Goal: Ask a question: Seek information or help from site administrators or community

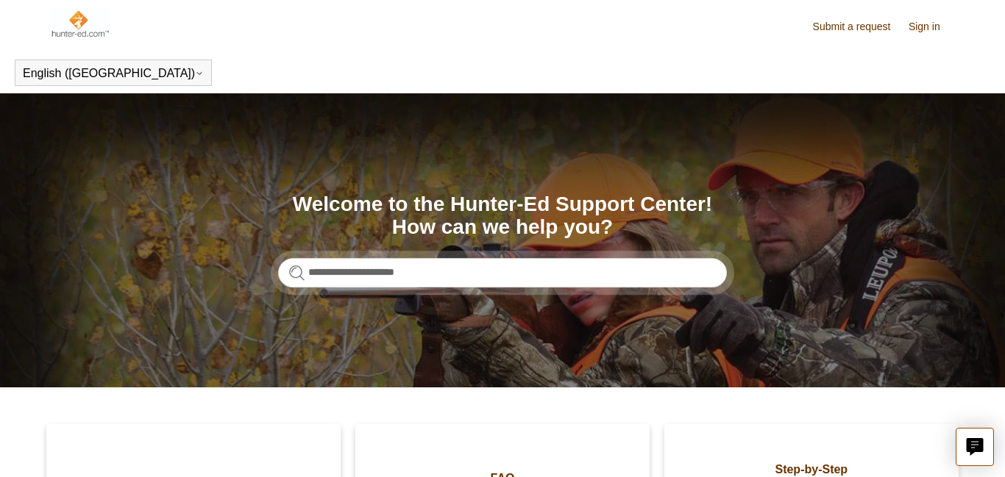
click at [461, 284] on input "**********" at bounding box center [502, 272] width 449 height 29
type input "**********"
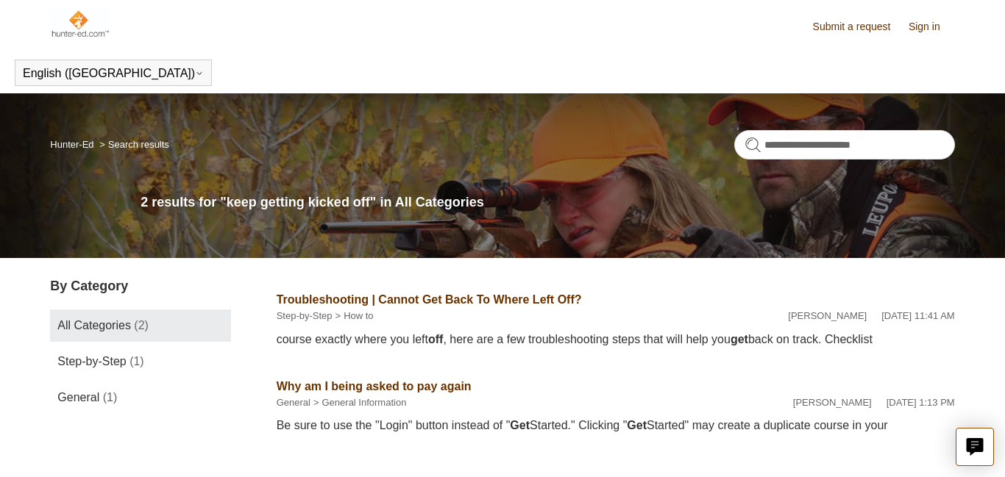
click at [917, 31] on link "Sign in" at bounding box center [931, 26] width 46 height 15
click at [925, 29] on link "Sign in" at bounding box center [931, 26] width 46 height 15
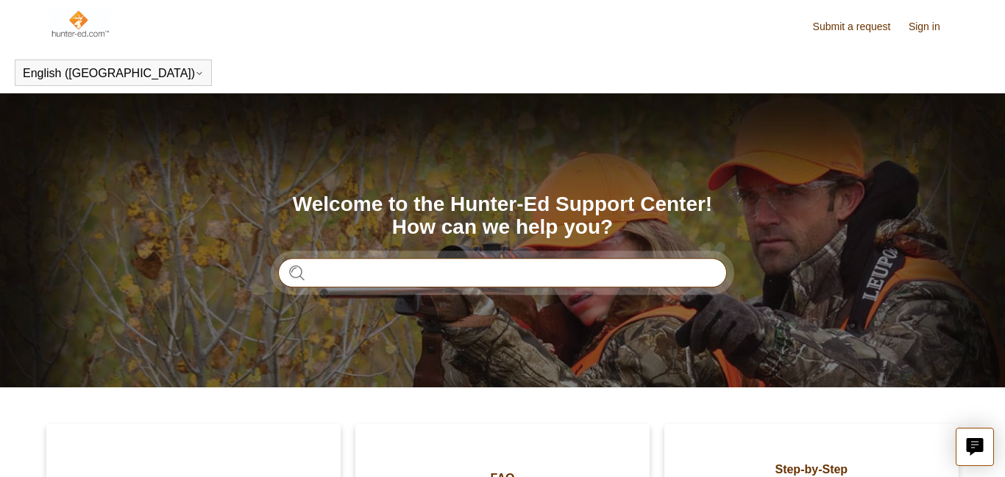
click at [363, 270] on input "Search" at bounding box center [502, 272] width 449 height 29
type input "**********"
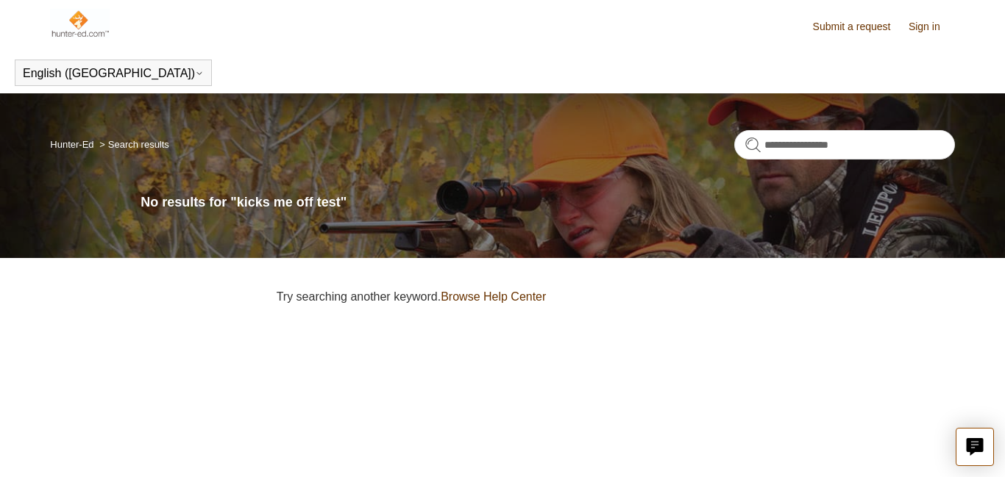
click at [147, 152] on ol "Hunter-Ed Search results" at bounding box center [109, 144] width 119 height 18
click at [147, 149] on li "Search results" at bounding box center [132, 144] width 73 height 11
click at [923, 28] on link "Sign in" at bounding box center [931, 26] width 46 height 15
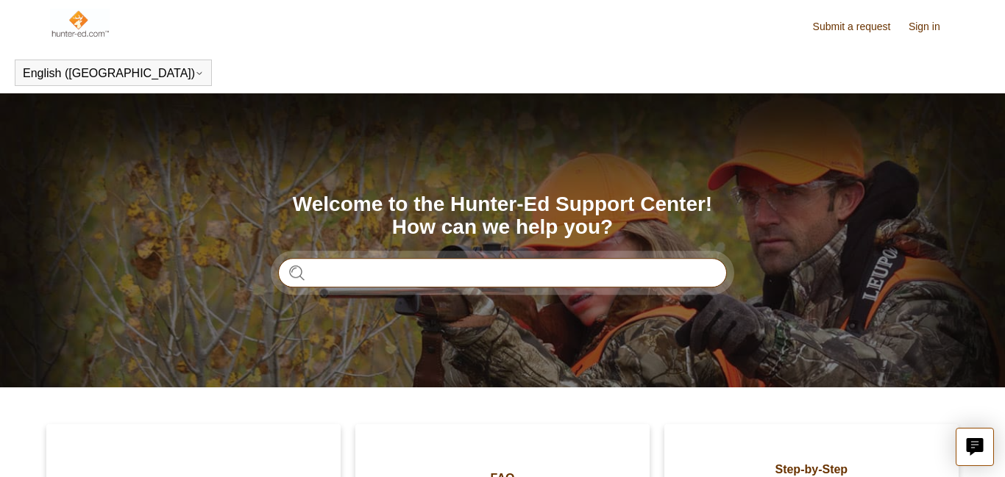
click at [413, 274] on input "Search" at bounding box center [502, 272] width 449 height 29
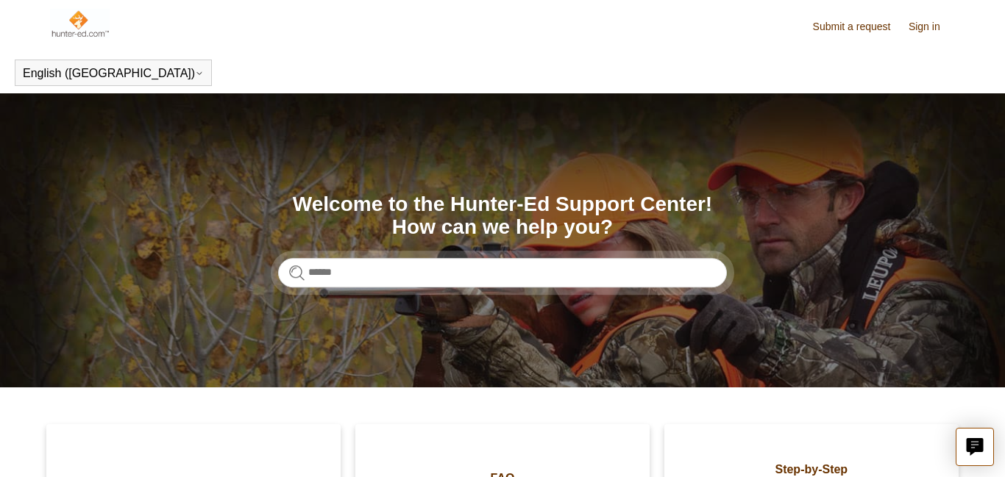
click at [839, 24] on link "Submit a request" at bounding box center [859, 26] width 93 height 15
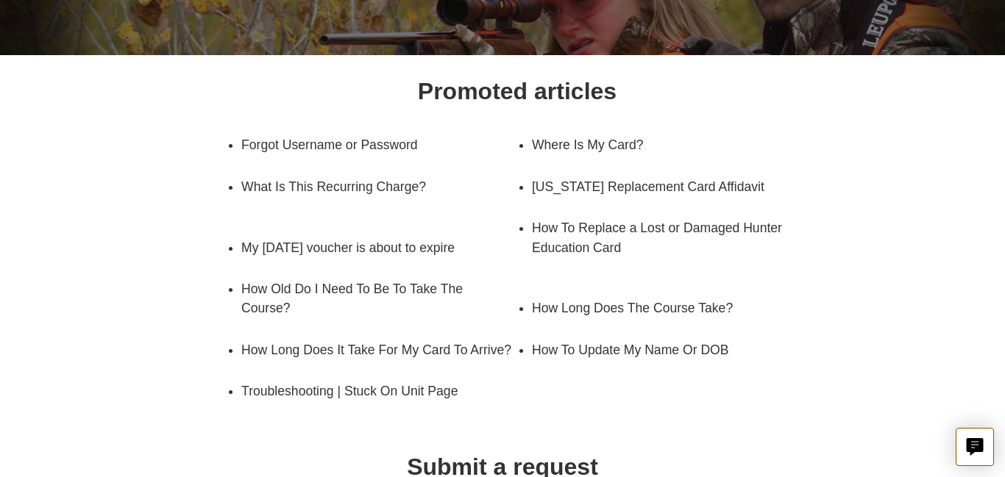
scroll to position [177, 0]
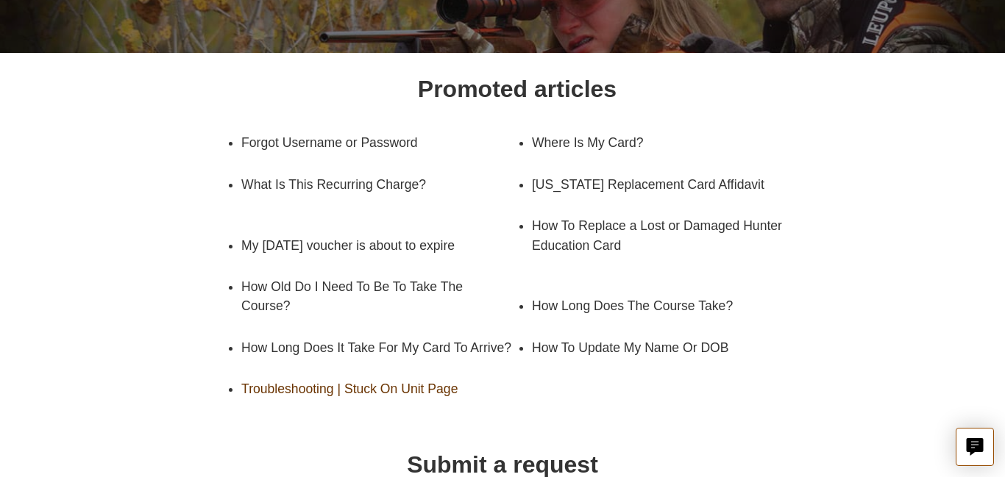
click at [395, 409] on link "Troubleshooting | Stuck On Unit Page" at bounding box center [368, 389] width 254 height 41
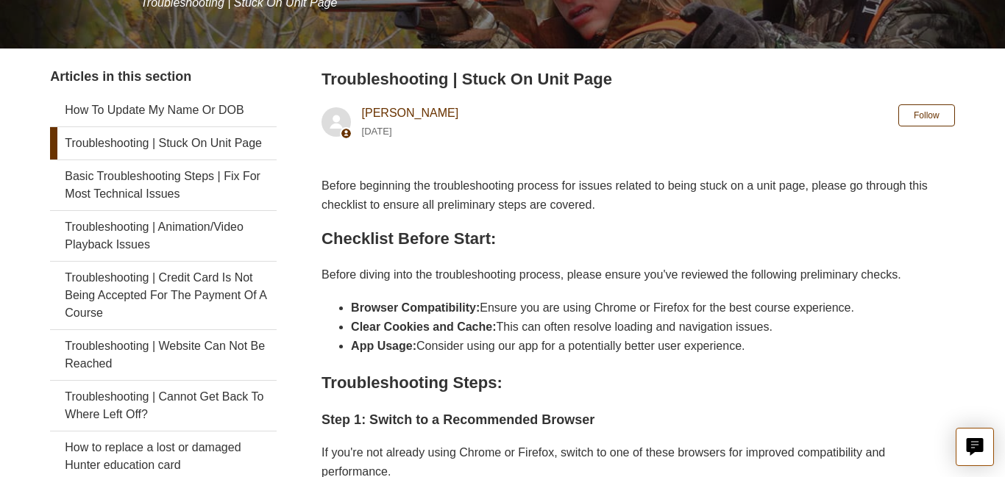
scroll to position [235, 0]
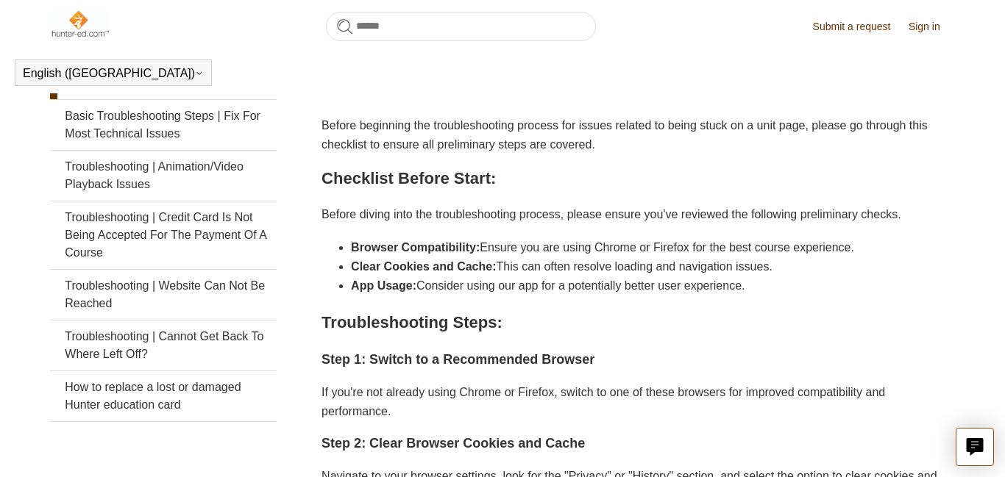
click at [788, 360] on h3 "Step 1: Switch to a Recommended Browser" at bounding box center [637, 359] width 633 height 21
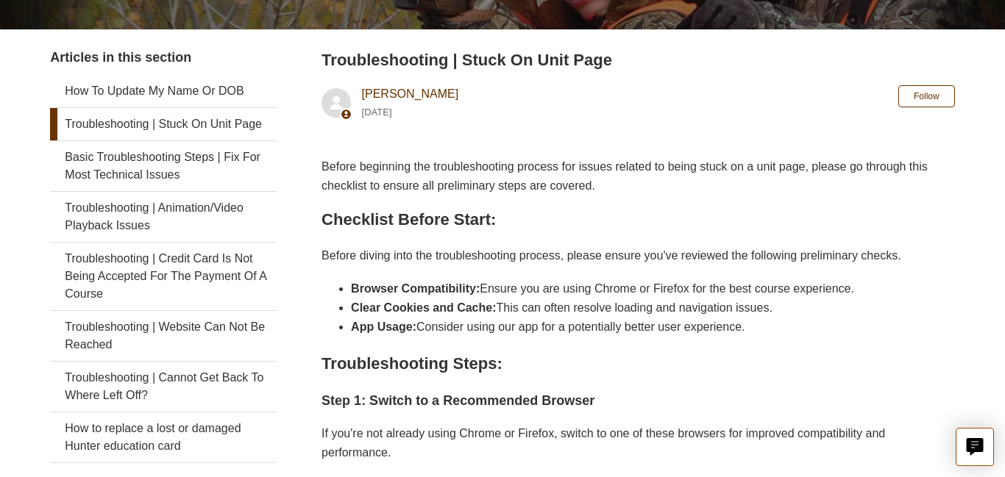
click at [970, 133] on main "Hunter-Ed Step-by-Step How to How to Troubleshooting | Stuck On Unit Page Artic…" at bounding box center [502, 396] width 1005 height 1113
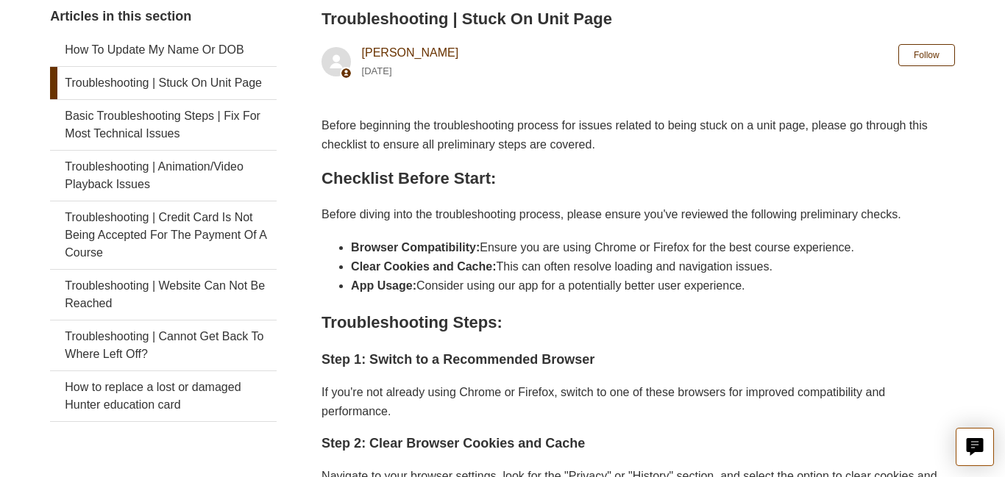
scroll to position [253, 0]
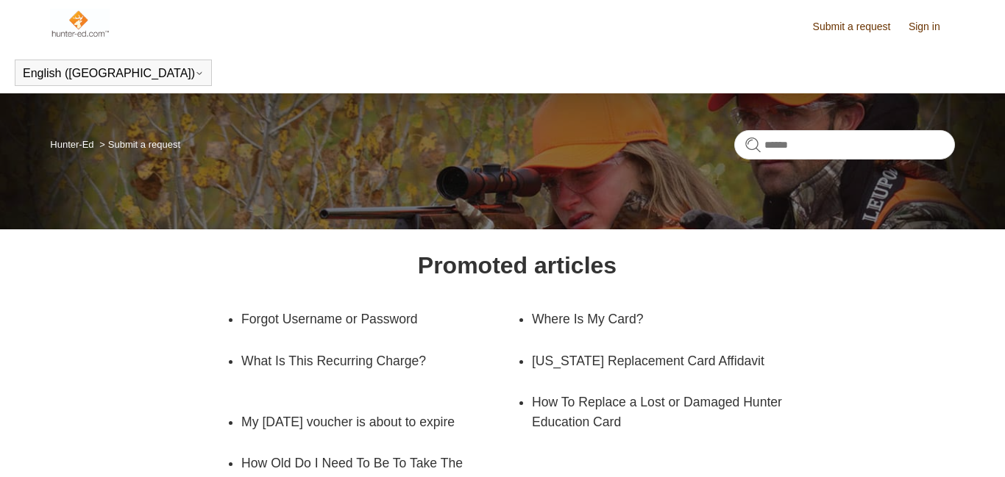
scroll to position [177, 0]
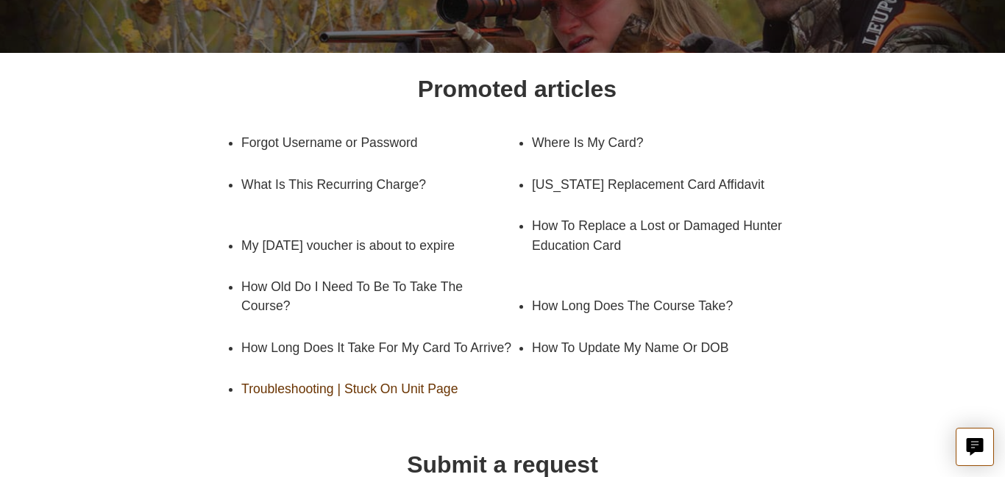
click at [352, 403] on link "Troubleshooting | Stuck On Unit Page" at bounding box center [368, 389] width 254 height 41
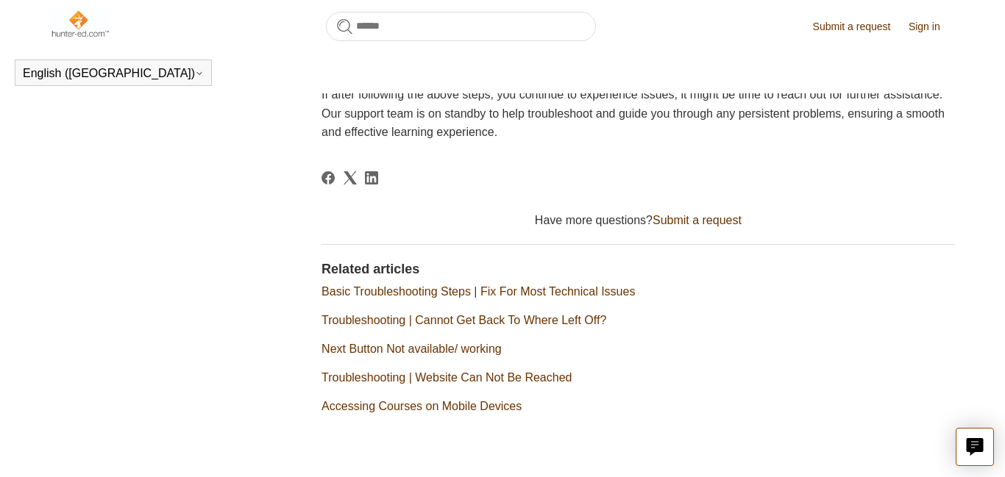
scroll to position [753, 0]
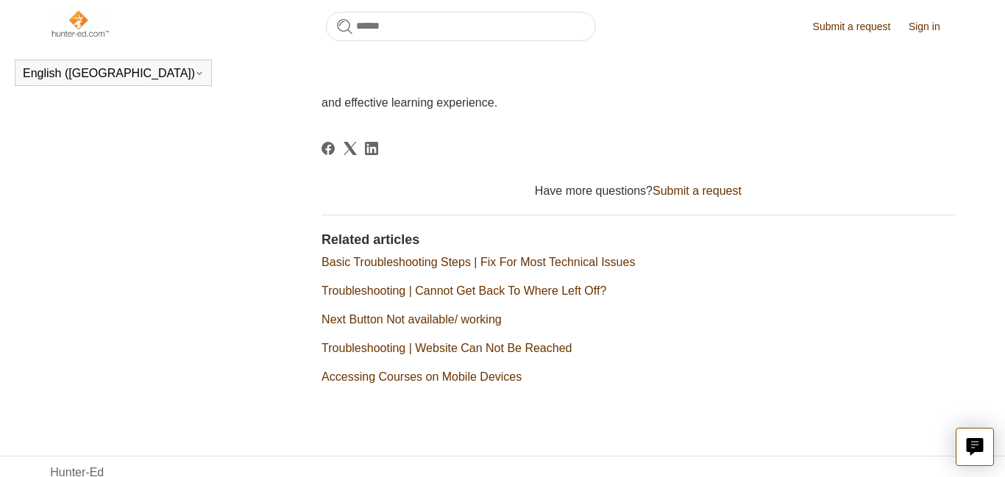
click at [677, 185] on link "Submit a request" at bounding box center [696, 191] width 89 height 13
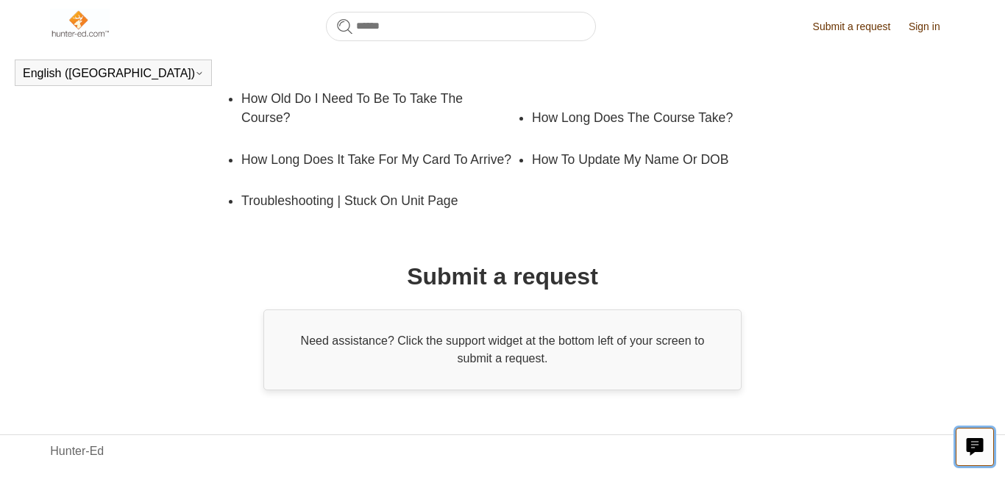
click at [979, 447] on icon "Live chat" at bounding box center [974, 445] width 17 height 14
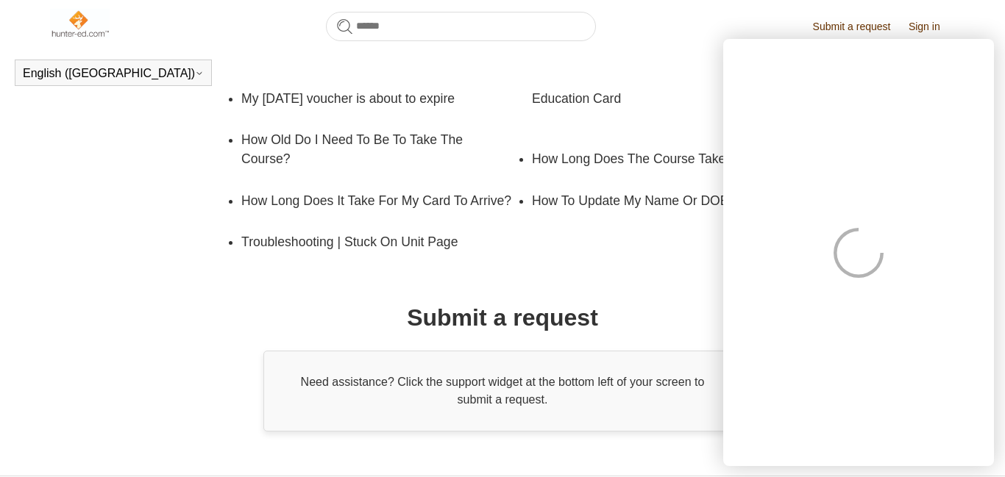
scroll to position [324, 0]
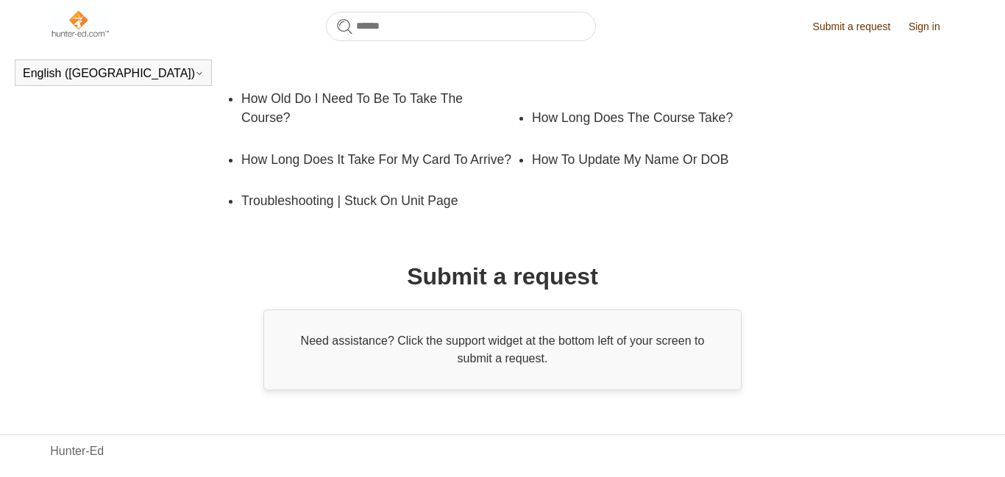
click at [694, 320] on div "Promoted articles Forgot Username or Password Where Is My Card? What Is This Re…" at bounding box center [502, 137] width 813 height 508
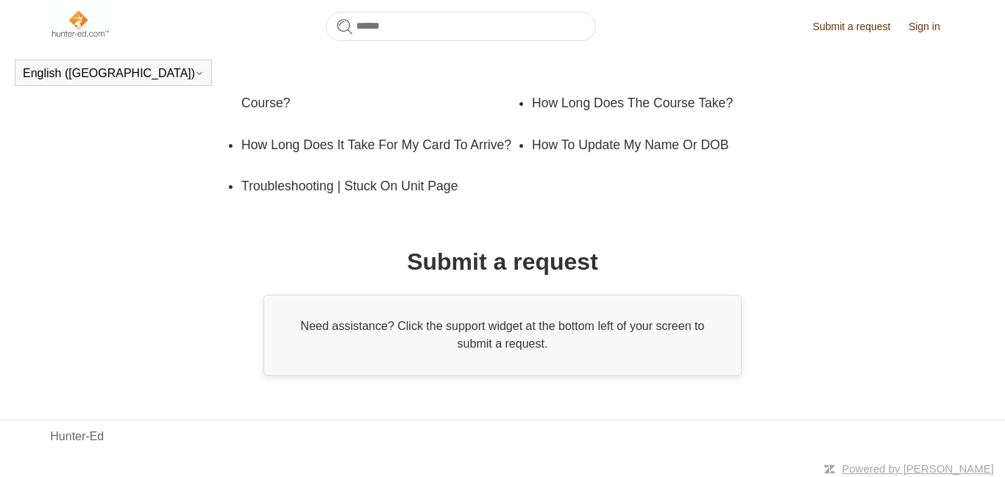
scroll to position [341, 0]
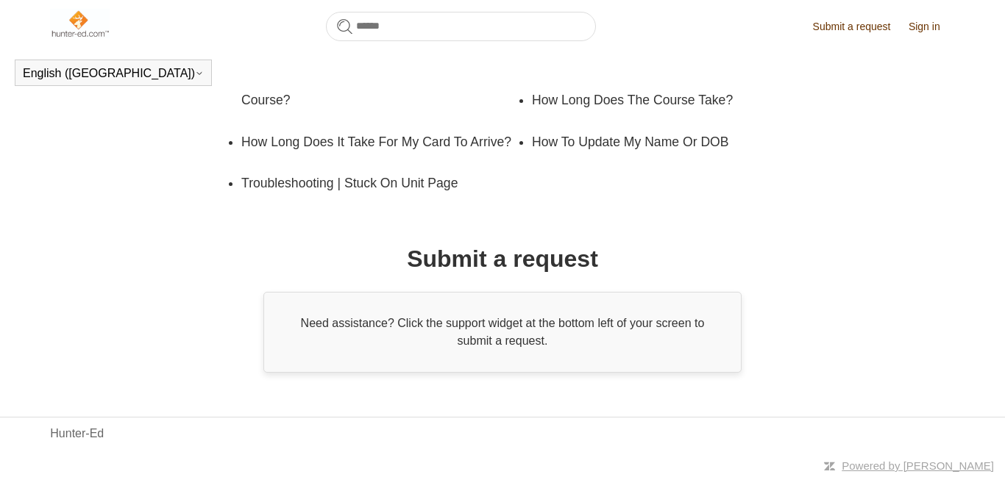
click at [611, 54] on header "English (US) Español Français" at bounding box center [502, 72] width 1005 height 41
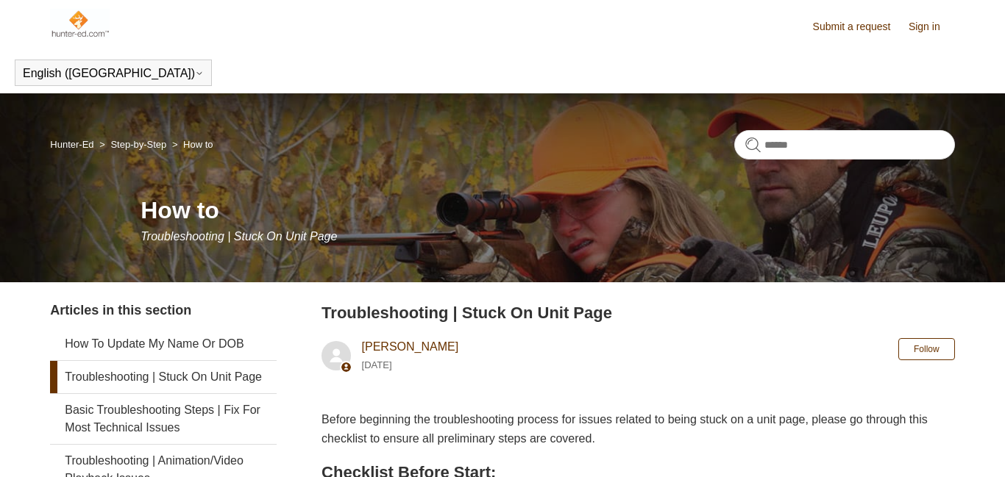
click at [928, 29] on link "Sign in" at bounding box center [931, 26] width 46 height 15
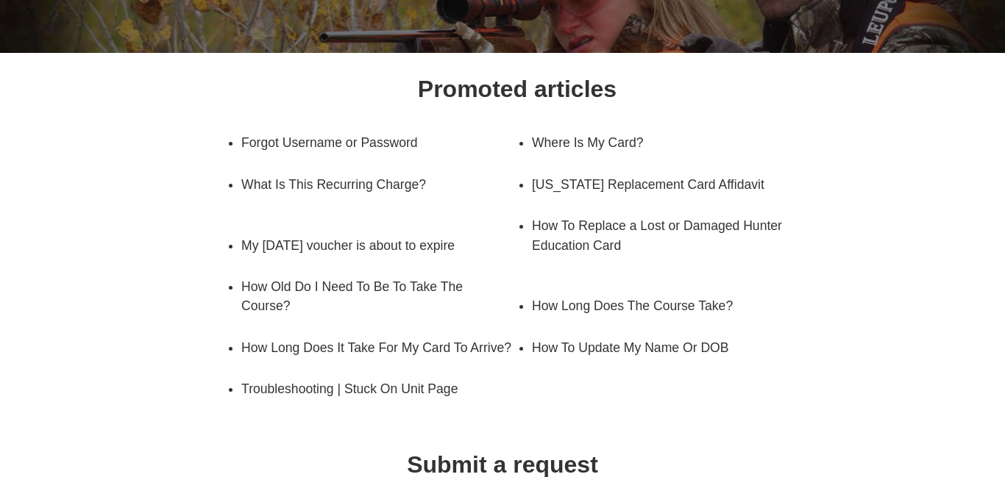
scroll to position [177, 0]
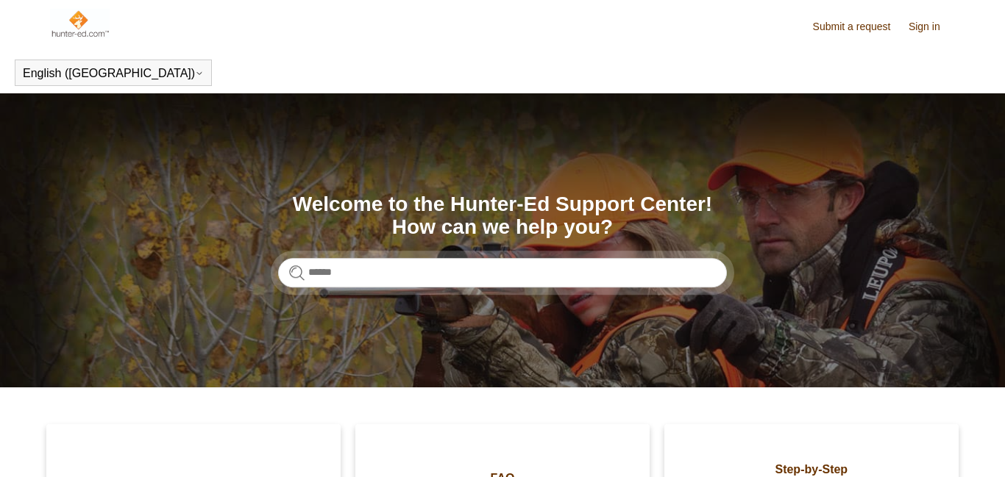
click at [910, 32] on link "Sign in" at bounding box center [931, 26] width 46 height 15
click at [854, 29] on link "Submit a request" at bounding box center [859, 26] width 93 height 15
